Goal: Task Accomplishment & Management: Use online tool/utility

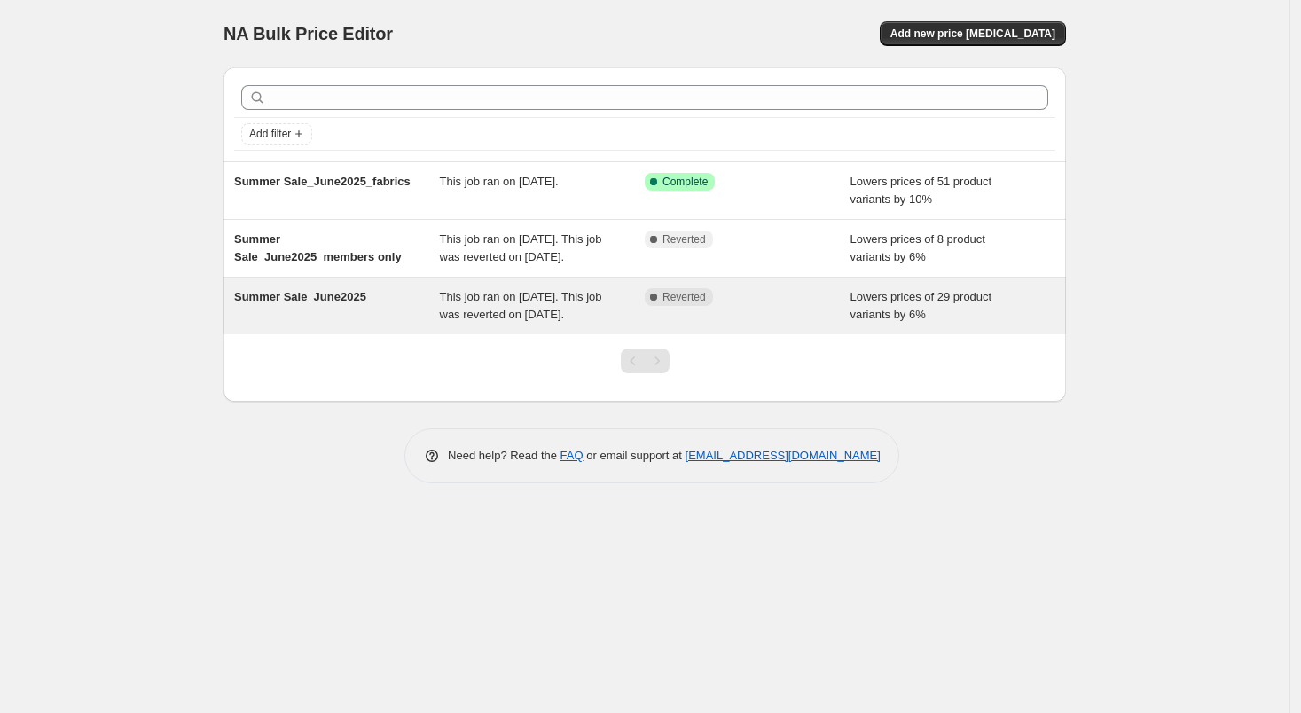
click at [303, 304] on div "Summer Sale_June2025" at bounding box center [337, 305] width 206 height 35
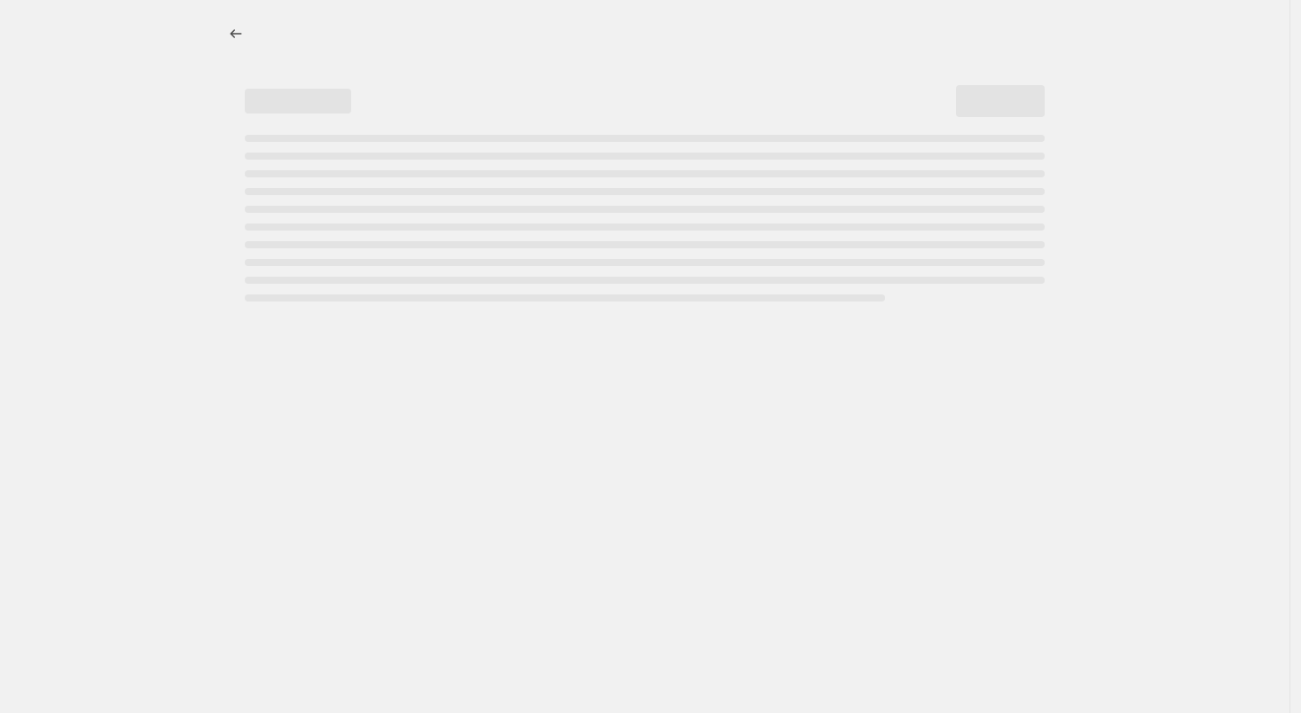
select select "percentage"
select select "collection"
